Goal: Information Seeking & Learning: Learn about a topic

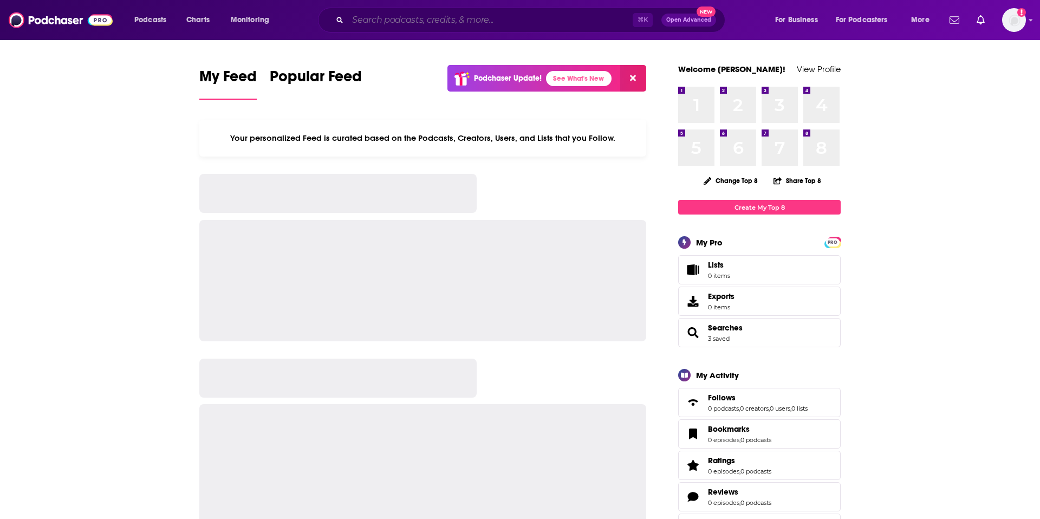
click at [461, 22] on input "Search podcasts, credits, & more..." at bounding box center [490, 19] width 285 height 17
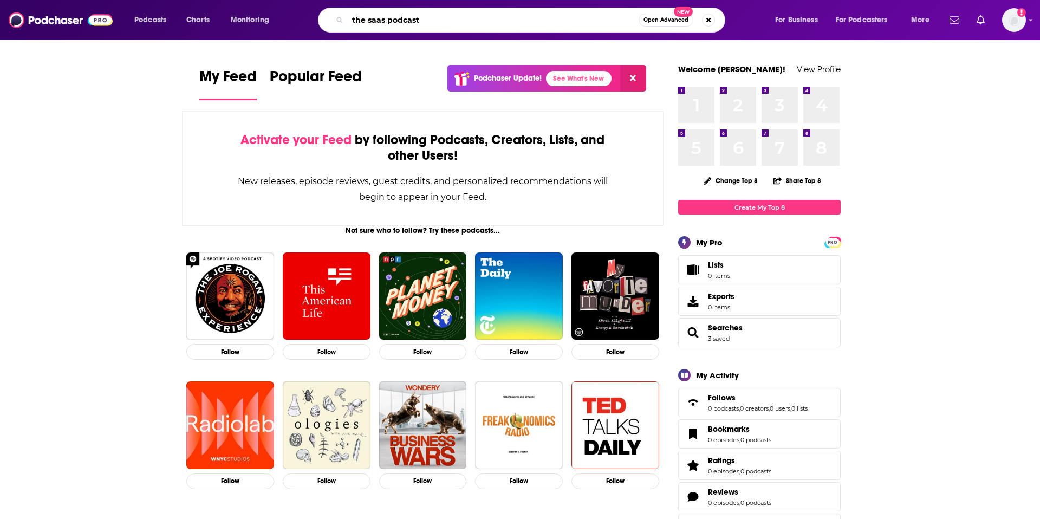
type input "the saas podcast"
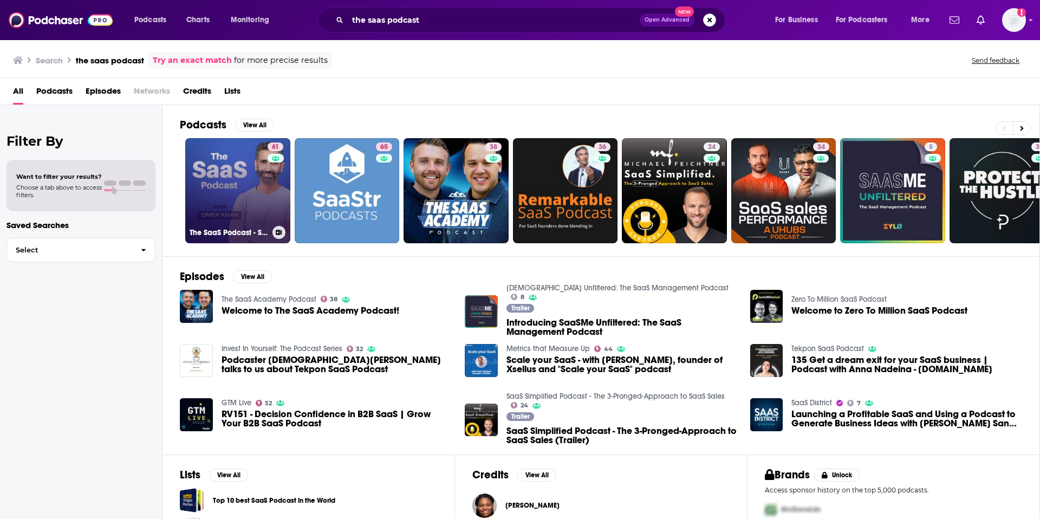
click at [225, 175] on link "61 The SaaS Podcast - SaaS, Startups, Growth Hacking & Entrepreneurship" at bounding box center [237, 190] width 105 height 105
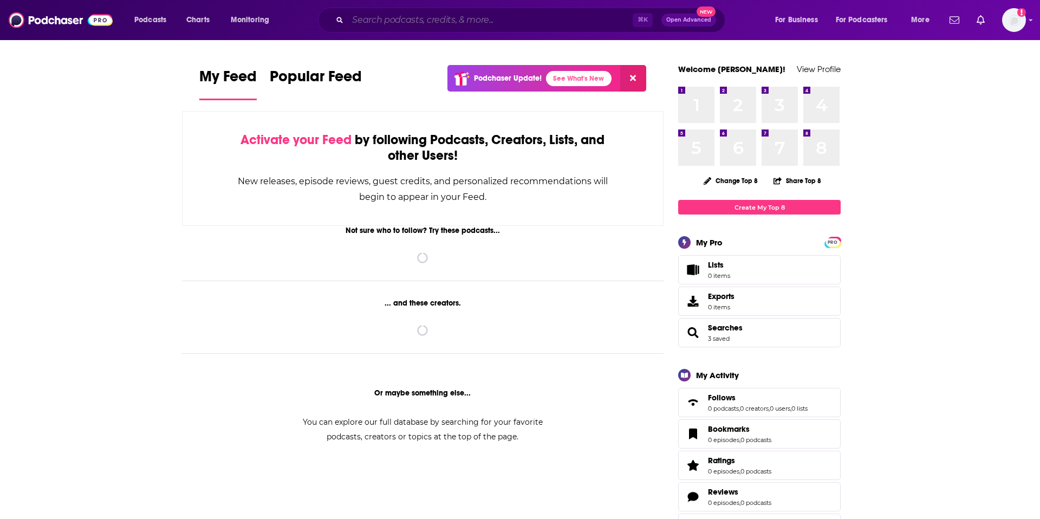
click at [562, 21] on input "Search podcasts, credits, & more..." at bounding box center [490, 19] width 285 height 17
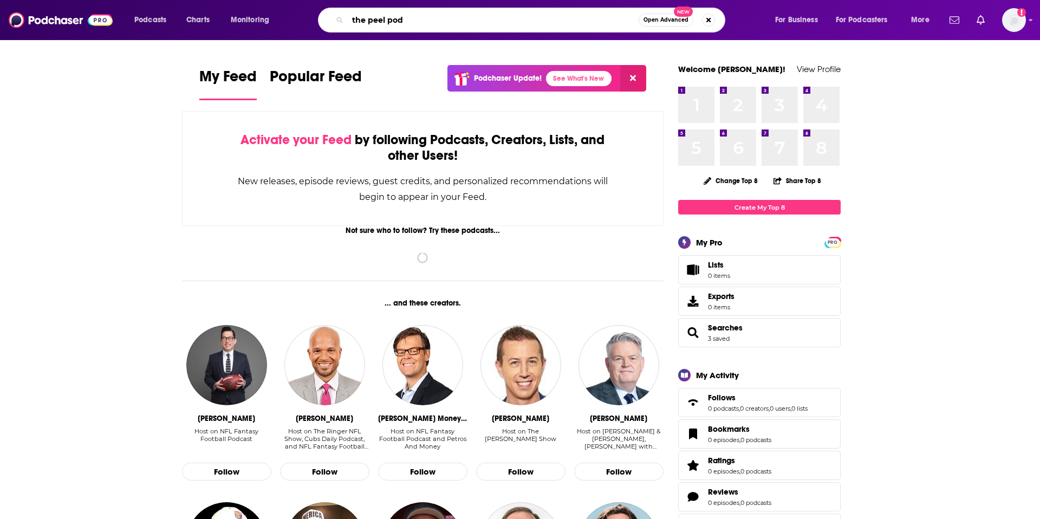
type input "the peel pod"
